Goal: Transaction & Acquisition: Book appointment/travel/reservation

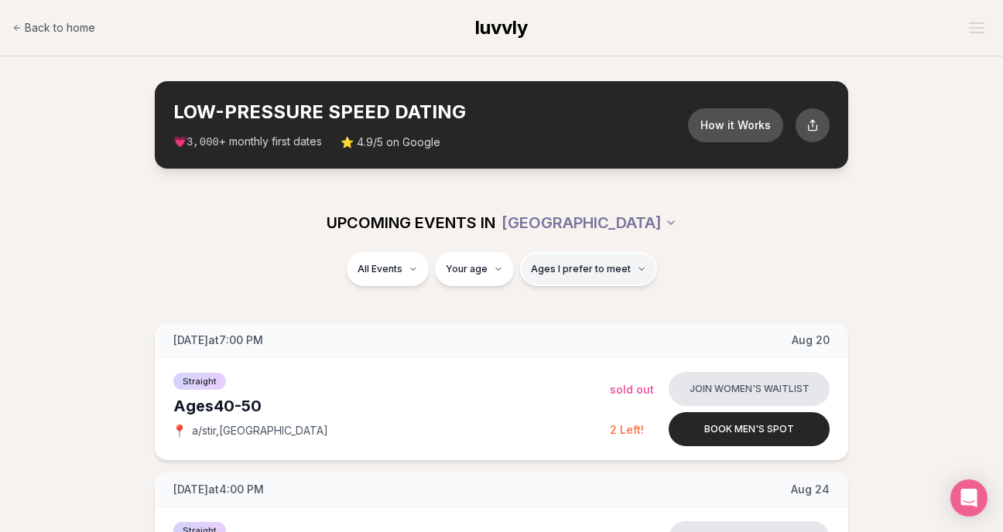
click at [587, 279] on button "Ages I prefer to meet" at bounding box center [588, 269] width 137 height 34
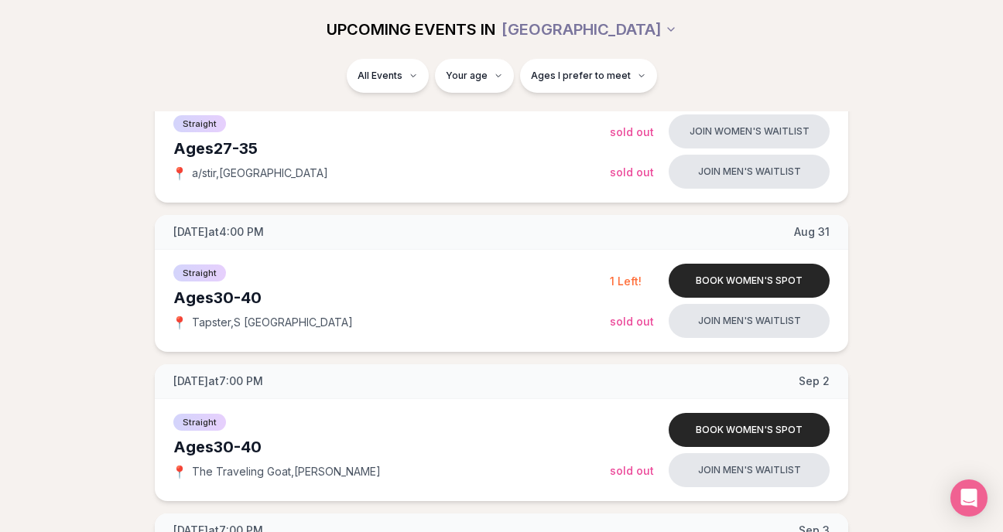
scroll to position [705, 6]
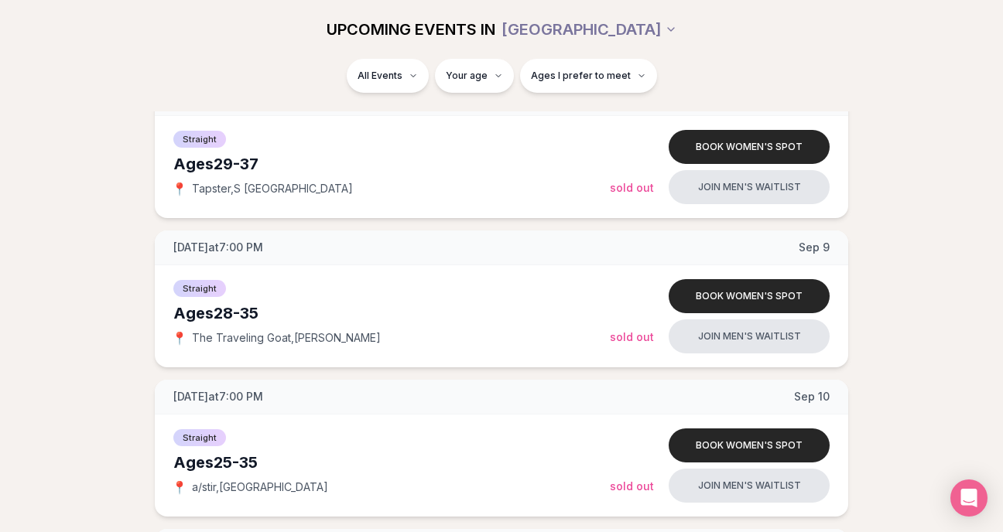
scroll to position [1289, 0]
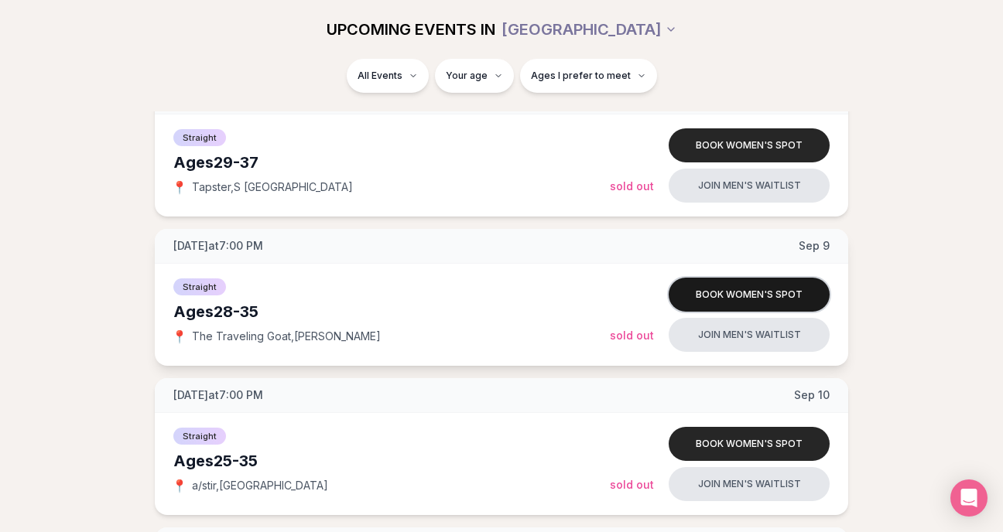
click at [752, 283] on button "Book women's spot" at bounding box center [749, 295] width 161 height 34
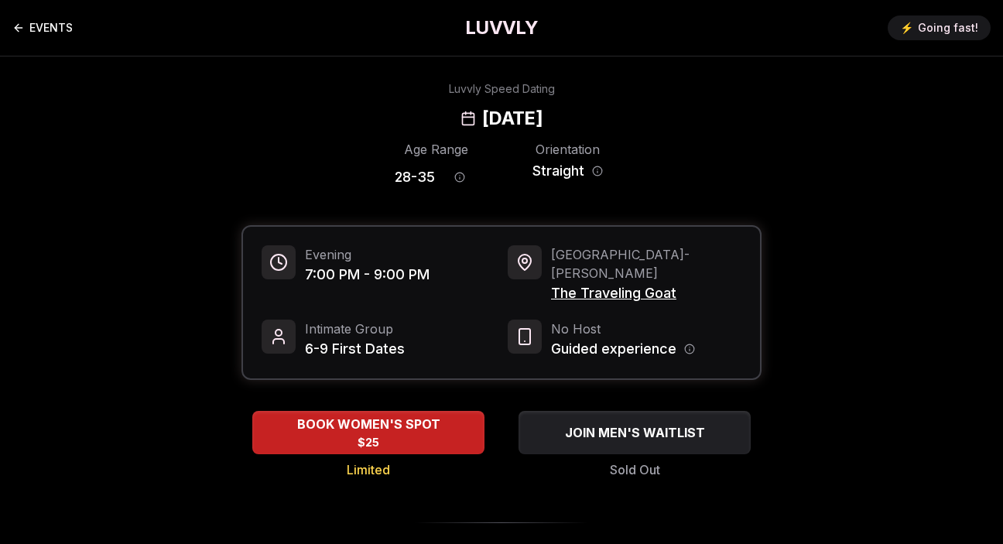
click at [16, 29] on icon "Back to events" at bounding box center [17, 27] width 4 height 7
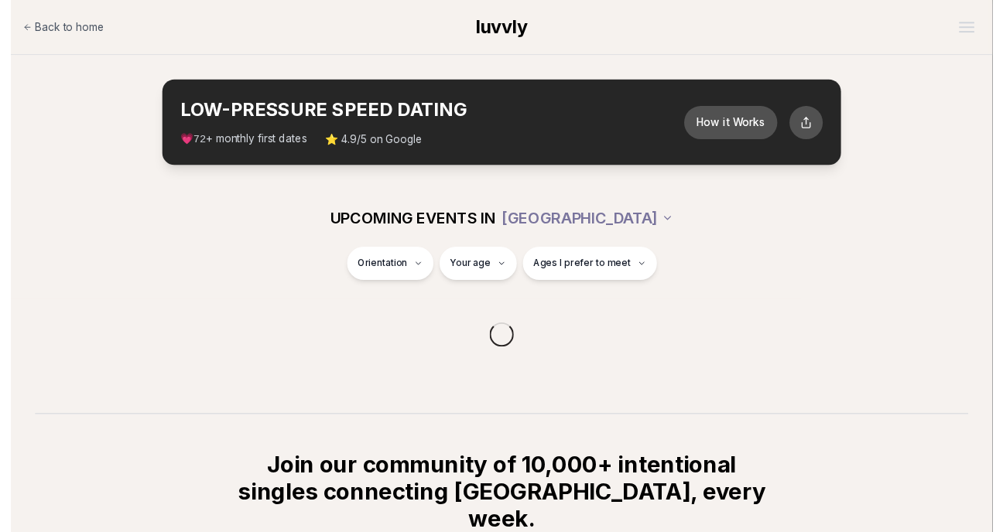
scroll to position [248, 0]
